Goal: Navigation & Orientation: Find specific page/section

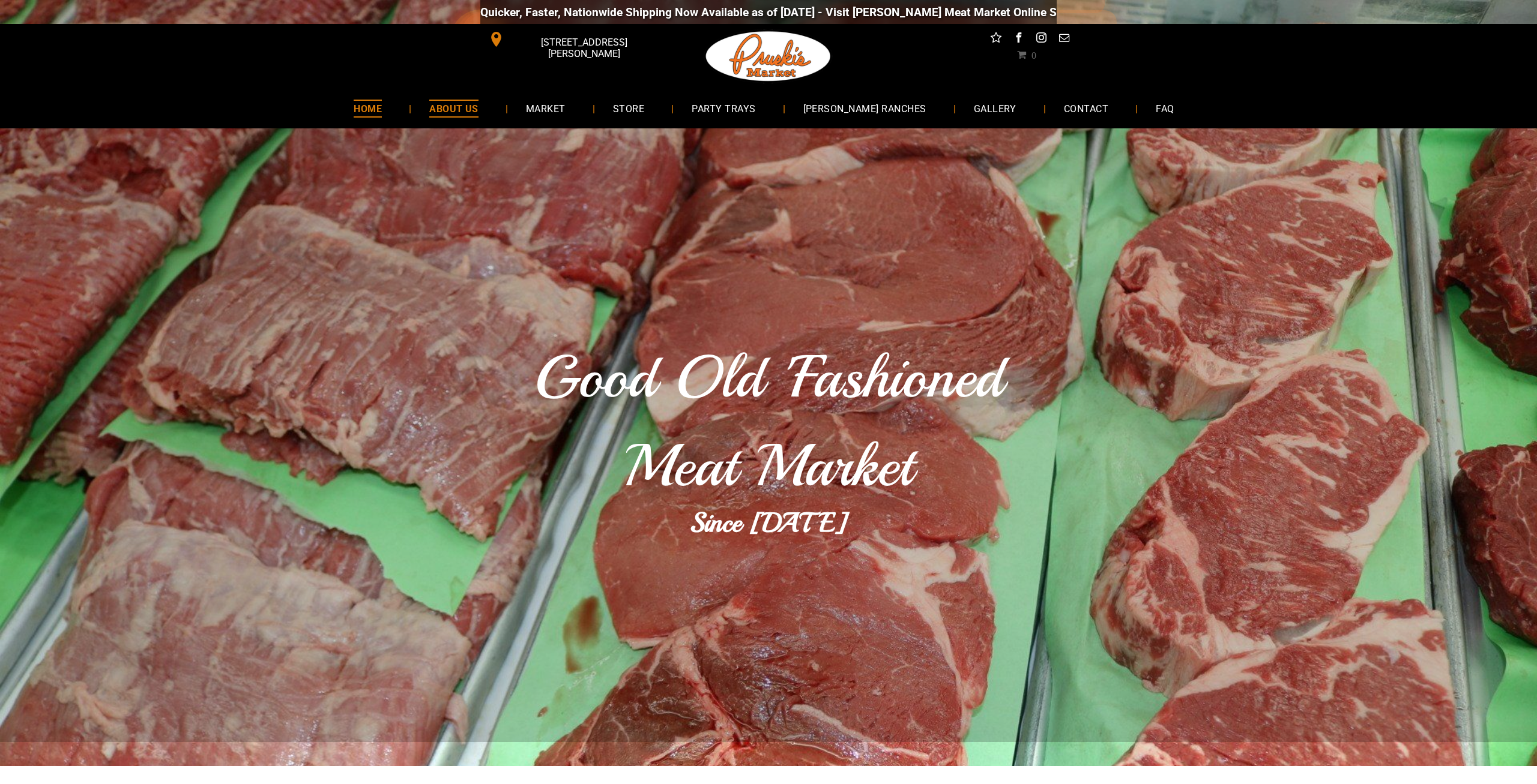
click at [471, 109] on span "ABOUT US" at bounding box center [454, 108] width 49 height 18
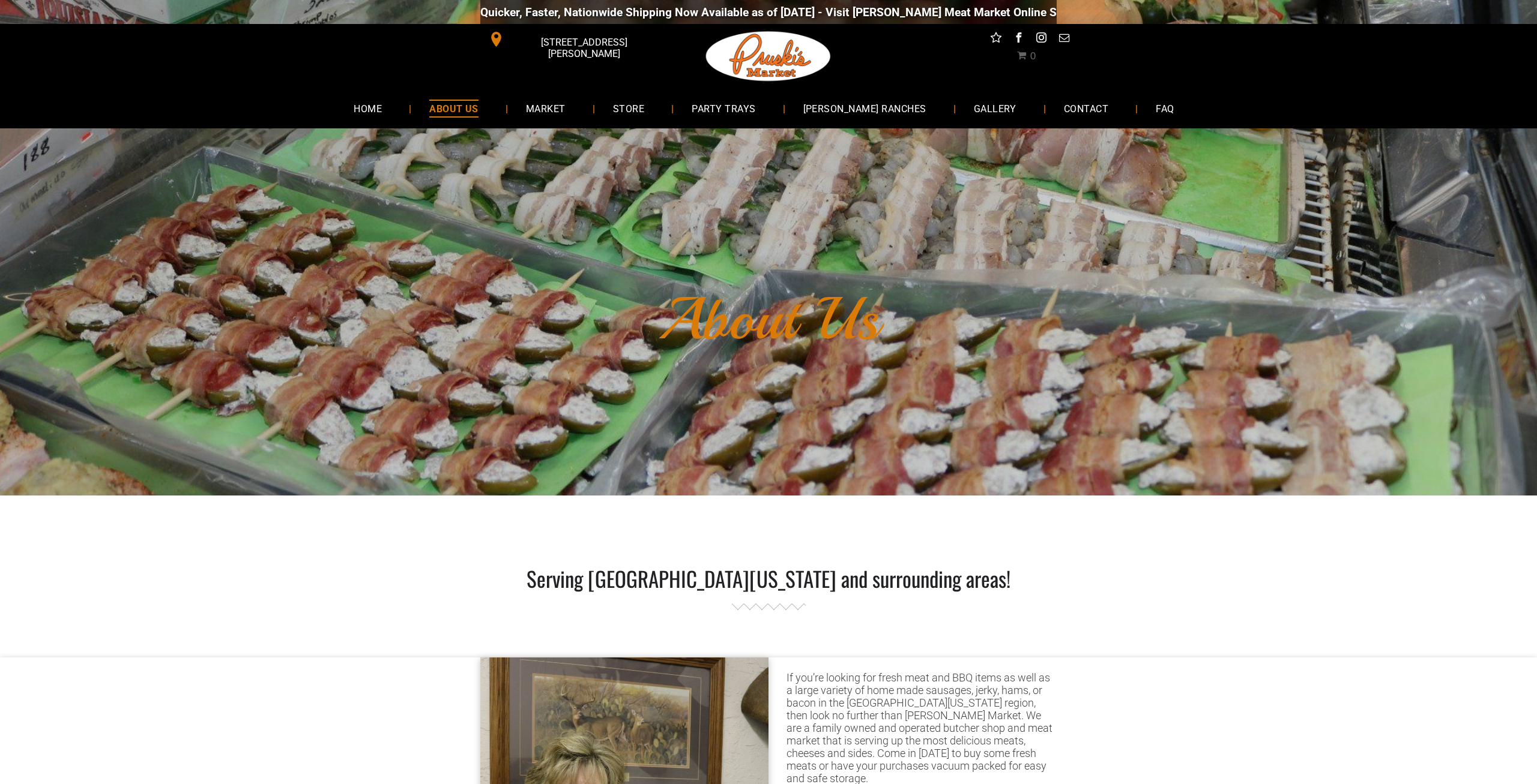
click at [537, 45] on span "[STREET_ADDRESS][PERSON_NAME]" at bounding box center [584, 47] width 155 height 34
